Goal: Book appointment/travel/reservation

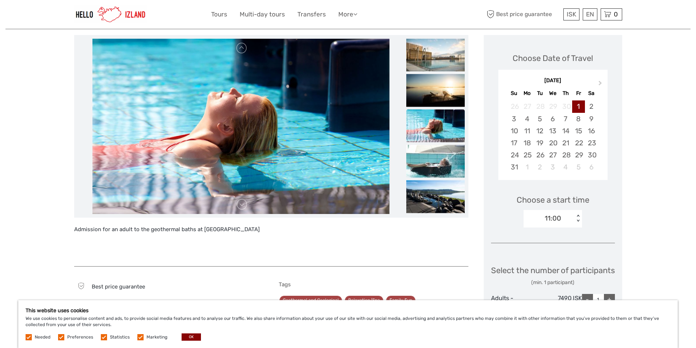
scroll to position [73, 0]
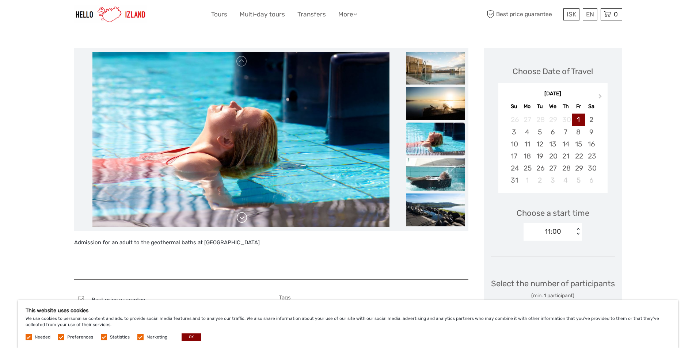
click at [243, 218] on link at bounding box center [242, 218] width 12 height 12
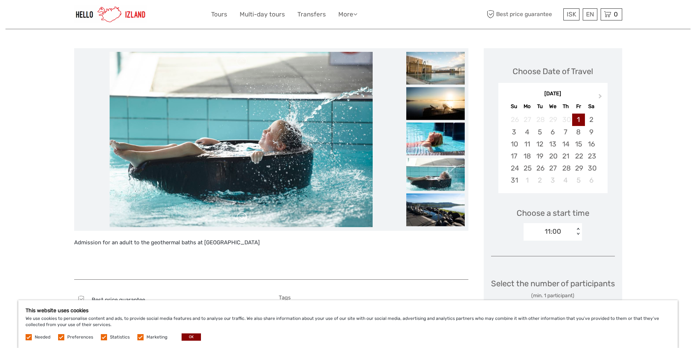
click at [243, 218] on link at bounding box center [242, 218] width 12 height 12
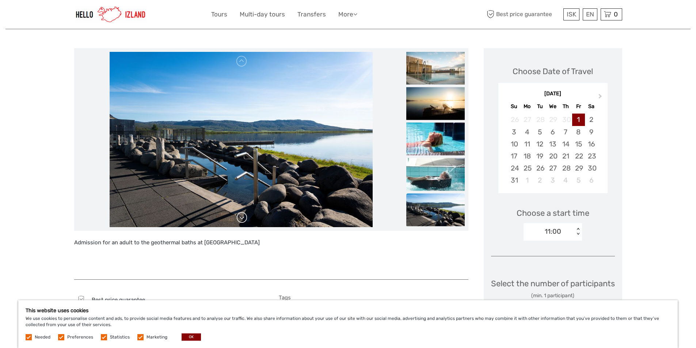
click at [243, 218] on link at bounding box center [242, 218] width 12 height 12
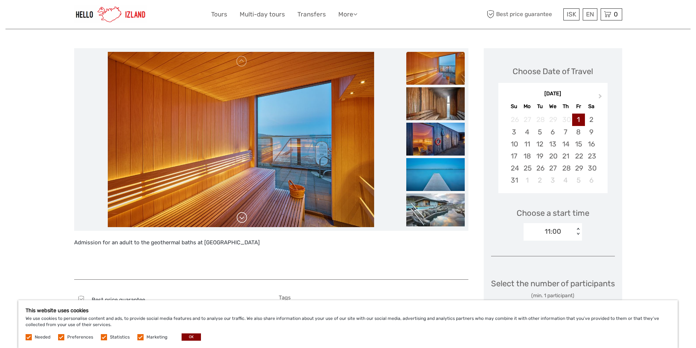
click at [243, 218] on link at bounding box center [242, 218] width 12 height 12
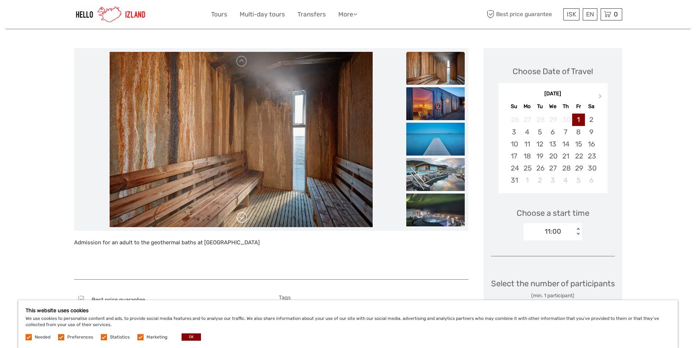
click at [243, 218] on link at bounding box center [242, 218] width 12 height 12
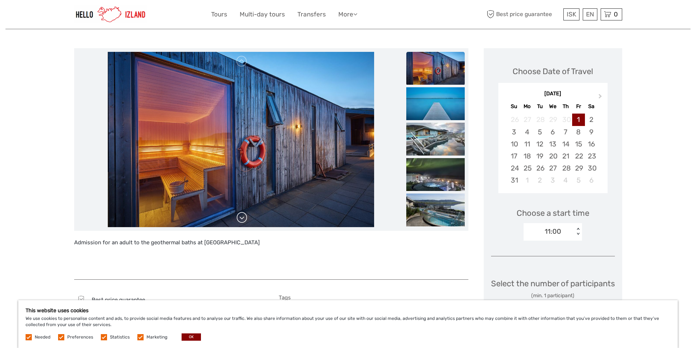
click at [243, 218] on link at bounding box center [242, 218] width 12 height 12
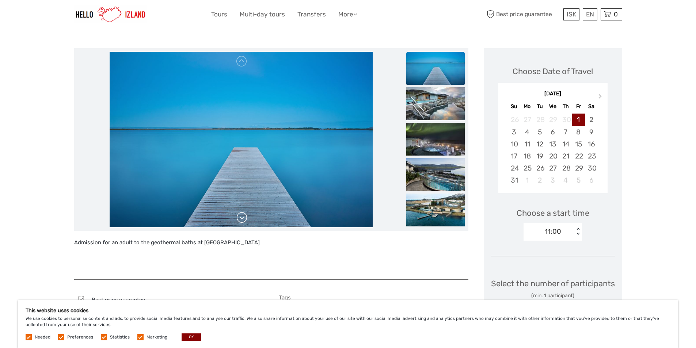
click at [243, 218] on link at bounding box center [242, 218] width 12 height 12
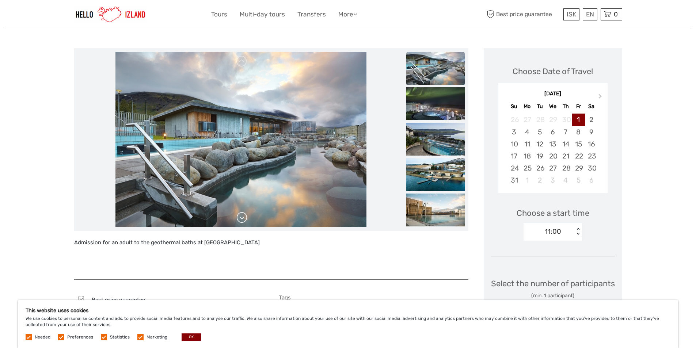
click at [243, 218] on link at bounding box center [242, 218] width 12 height 12
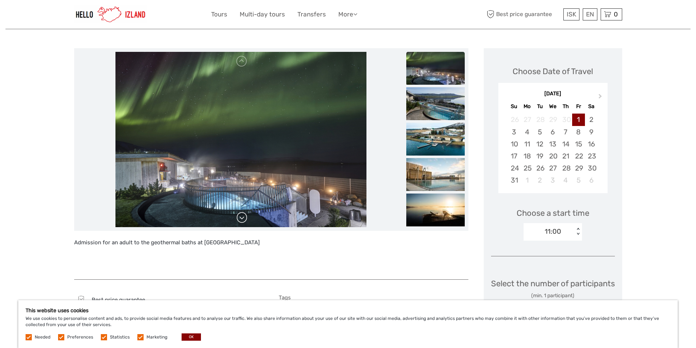
click at [243, 218] on link at bounding box center [242, 218] width 12 height 12
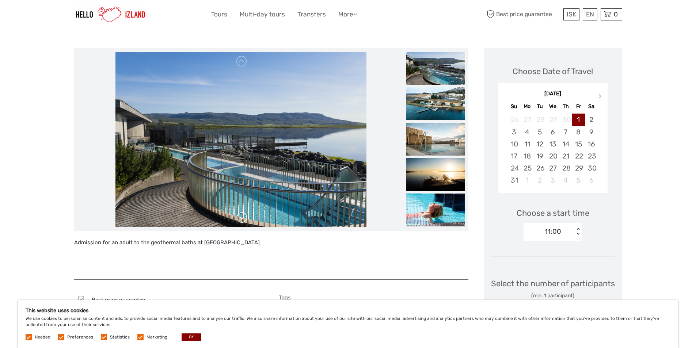
click at [243, 218] on link at bounding box center [242, 218] width 12 height 12
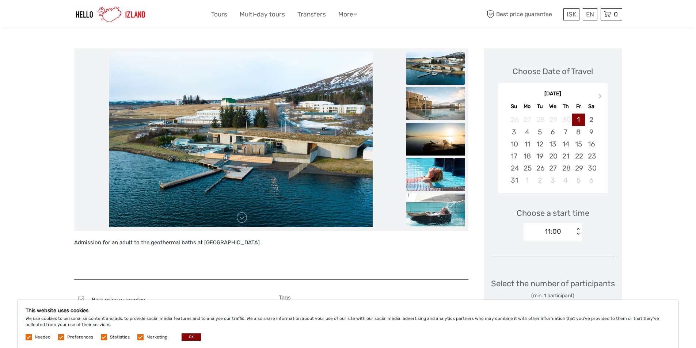
drag, startPoint x: 243, startPoint y: 218, endPoint x: 51, endPoint y: 197, distance: 193.4
click at [245, 217] on link at bounding box center [242, 218] width 12 height 12
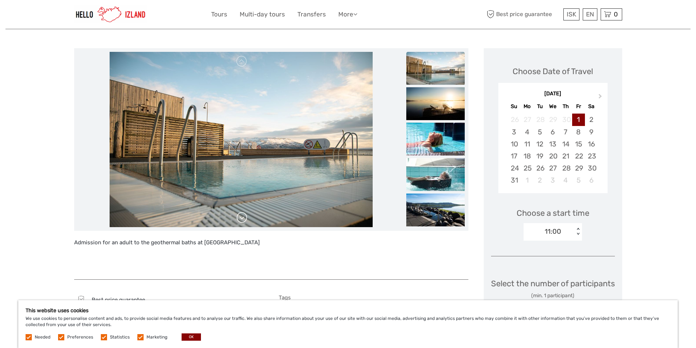
click at [244, 218] on link at bounding box center [242, 218] width 12 height 12
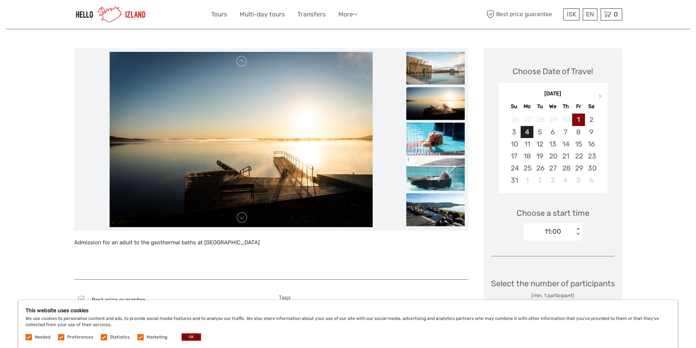
click at [530, 132] on div "4" at bounding box center [527, 132] width 13 height 12
click at [578, 230] on div "< >" at bounding box center [578, 232] width 6 height 8
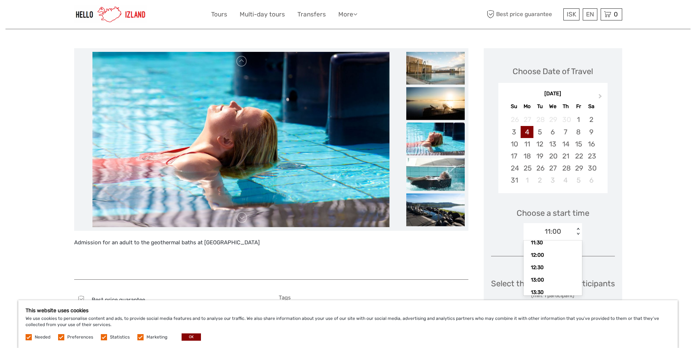
scroll to position [37, 0]
click at [547, 266] on div "13:00" at bounding box center [552, 267] width 51 height 12
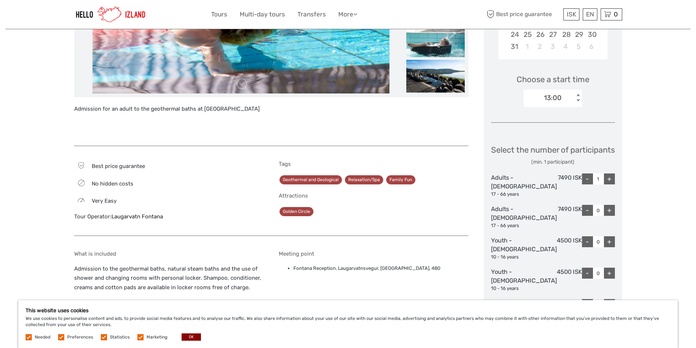
scroll to position [219, 0]
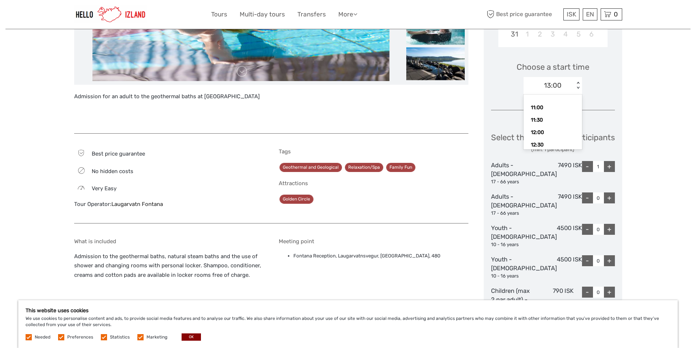
click at [581, 84] on div "< >" at bounding box center [578, 86] width 6 height 8
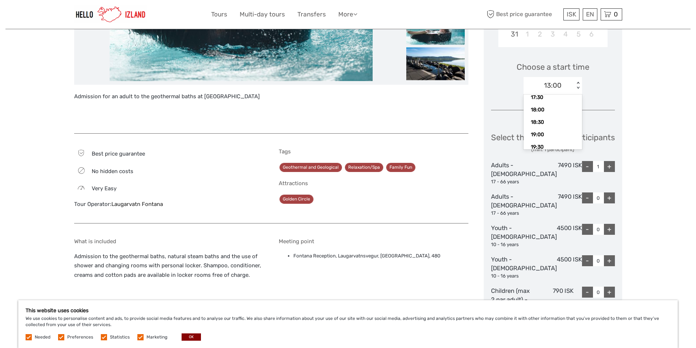
scroll to position [176, 0]
click at [539, 144] on div "19:30" at bounding box center [552, 143] width 51 height 12
click at [610, 172] on div "+" at bounding box center [609, 166] width 11 height 11
type input "2"
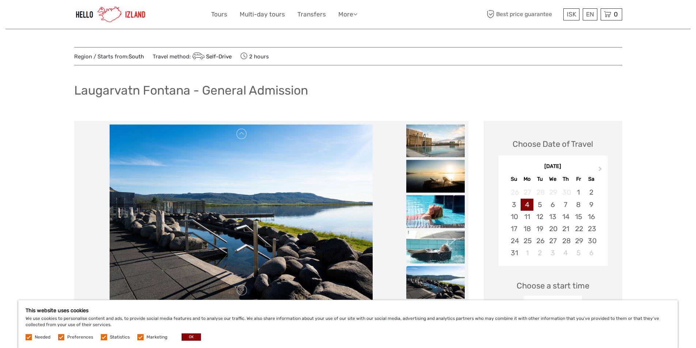
scroll to position [0, 0]
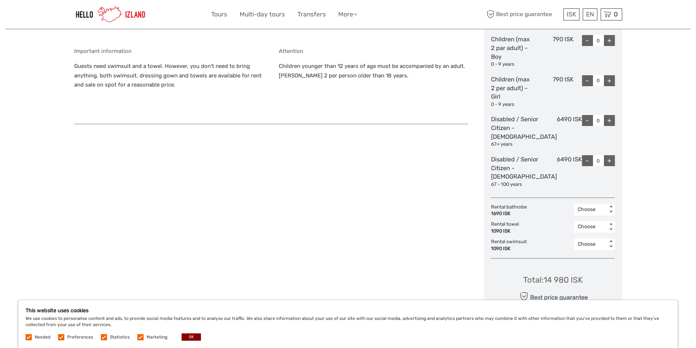
scroll to position [465, 0]
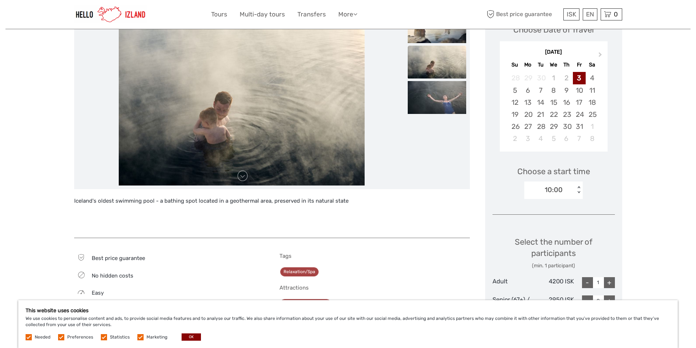
scroll to position [73, 0]
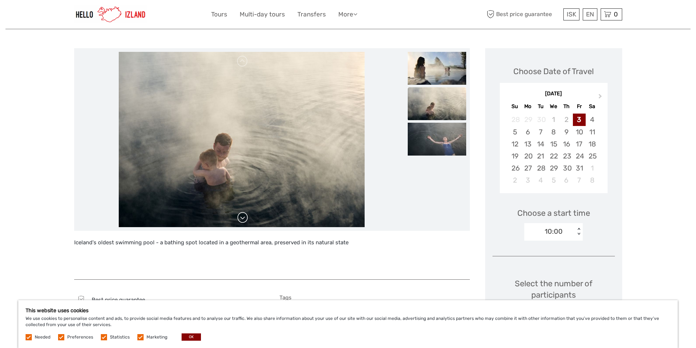
click at [239, 216] on link at bounding box center [243, 218] width 12 height 12
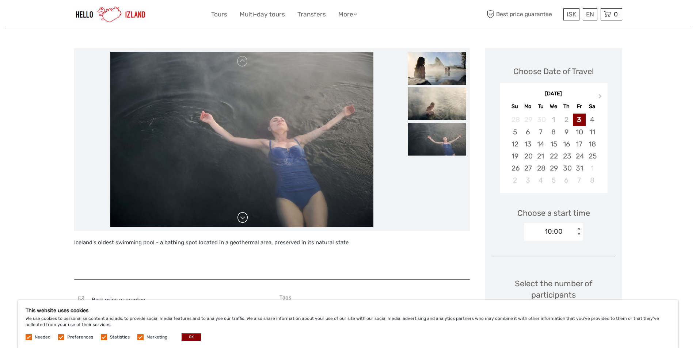
click at [239, 216] on link at bounding box center [243, 218] width 12 height 12
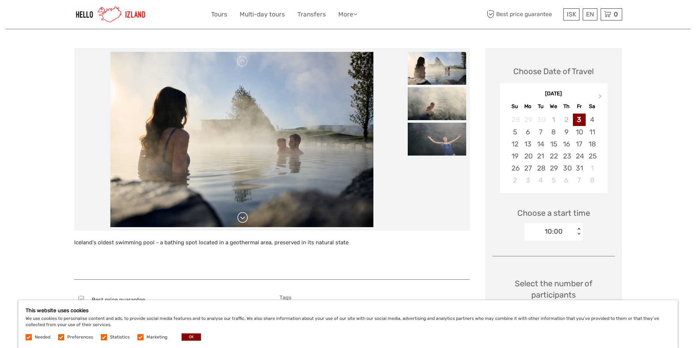
click at [239, 216] on link at bounding box center [243, 218] width 12 height 12
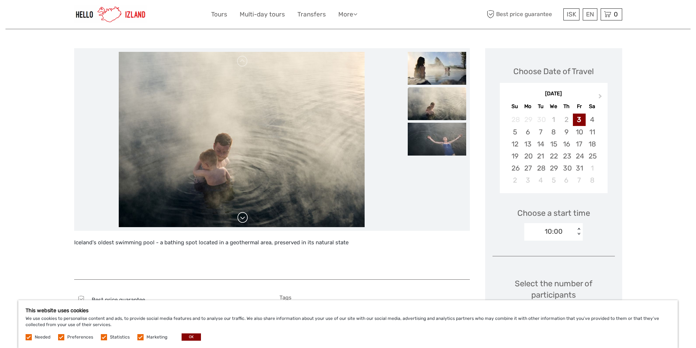
click at [239, 216] on link at bounding box center [243, 218] width 12 height 12
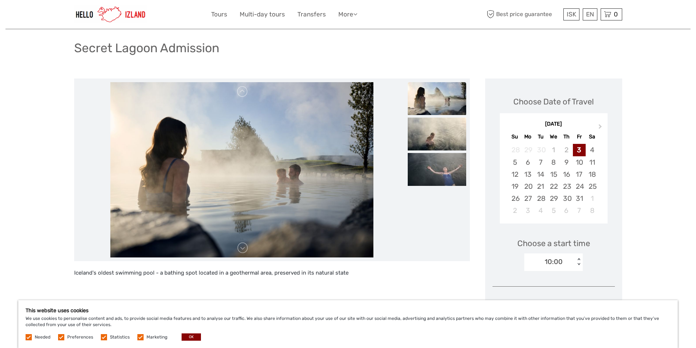
scroll to position [37, 0]
